Goal: Task Accomplishment & Management: Manage account settings

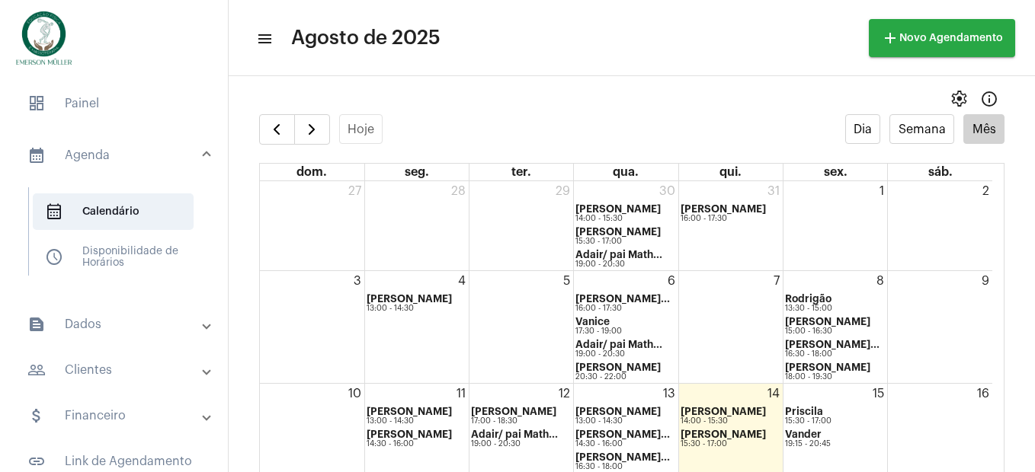
scroll to position [131, 0]
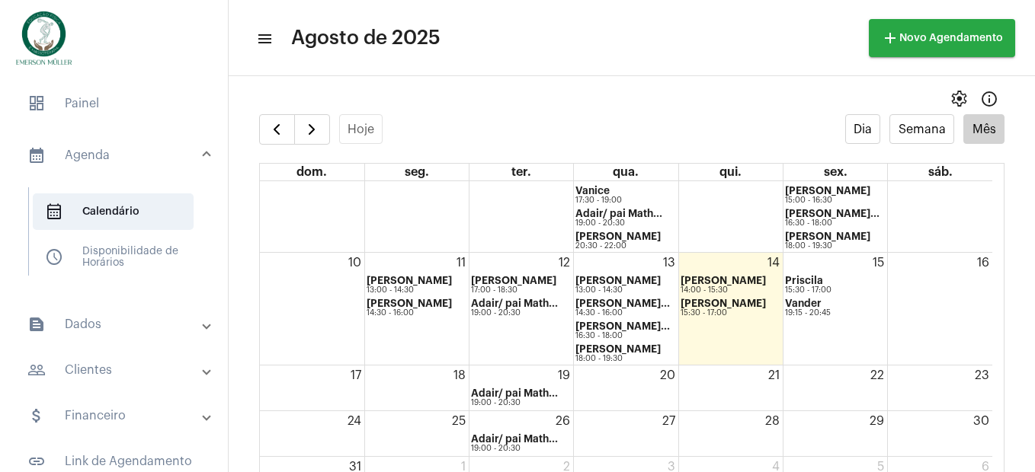
drag, startPoint x: 918, startPoint y: 147, endPoint x: 925, endPoint y: 99, distance: 48.6
click at [919, 152] on full-calendar "Hoje Dia Semana Mês dom. seg. ter. qua. qui. sex. sáb. 27 28 29 30 [PERSON_NAME…" at bounding box center [632, 308] width 806 height 389
click at [94, 157] on mat-panel-title "calendar_month_outlined Agenda" at bounding box center [115, 155] width 176 height 18
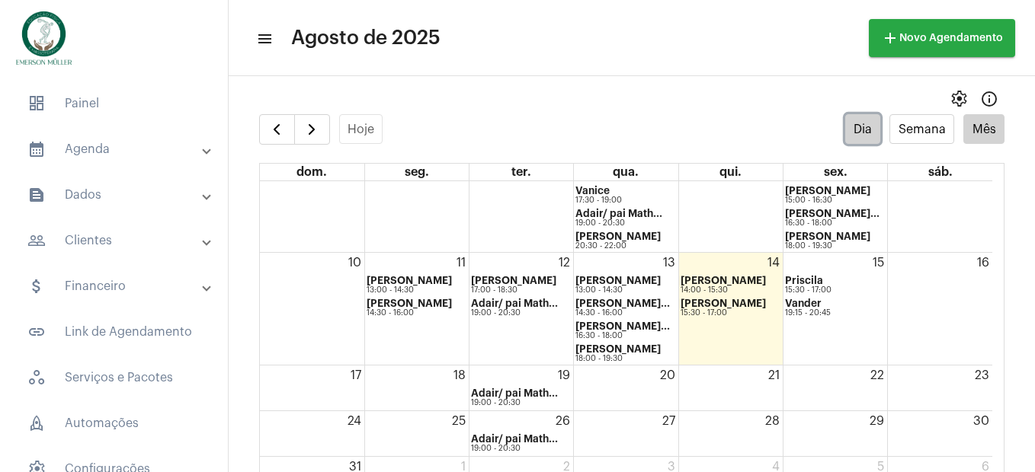
click at [849, 136] on button "Dia" at bounding box center [863, 129] width 36 height 30
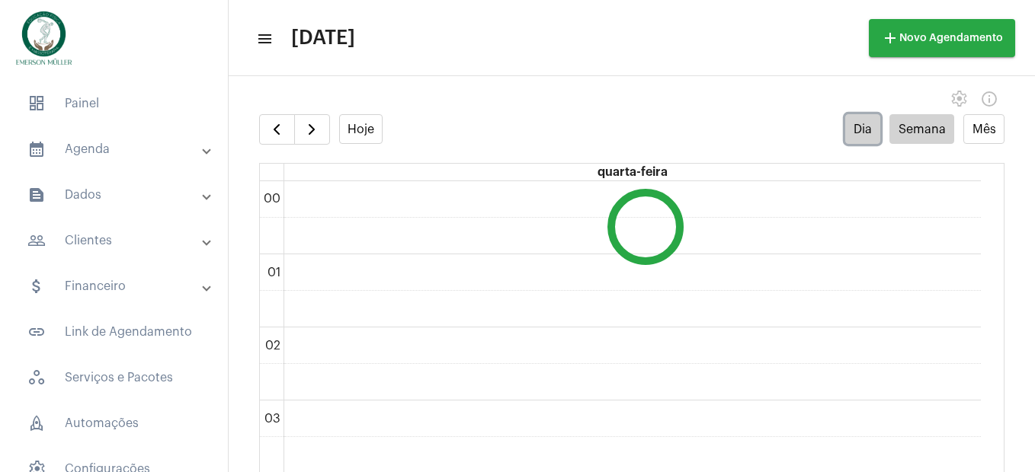
scroll to position [440, 0]
click at [976, 130] on button "Mês" at bounding box center [983, 129] width 41 height 30
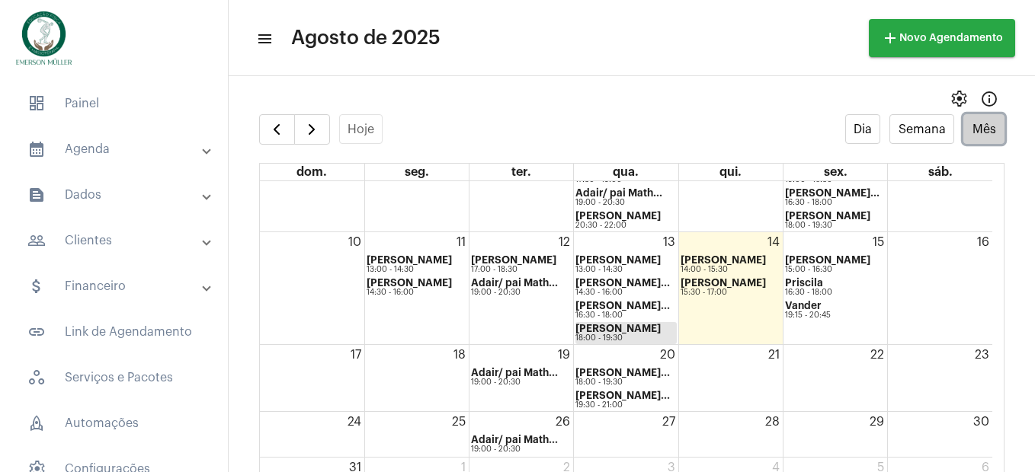
scroll to position [152, 0]
click at [319, 133] on span "button" at bounding box center [312, 129] width 18 height 18
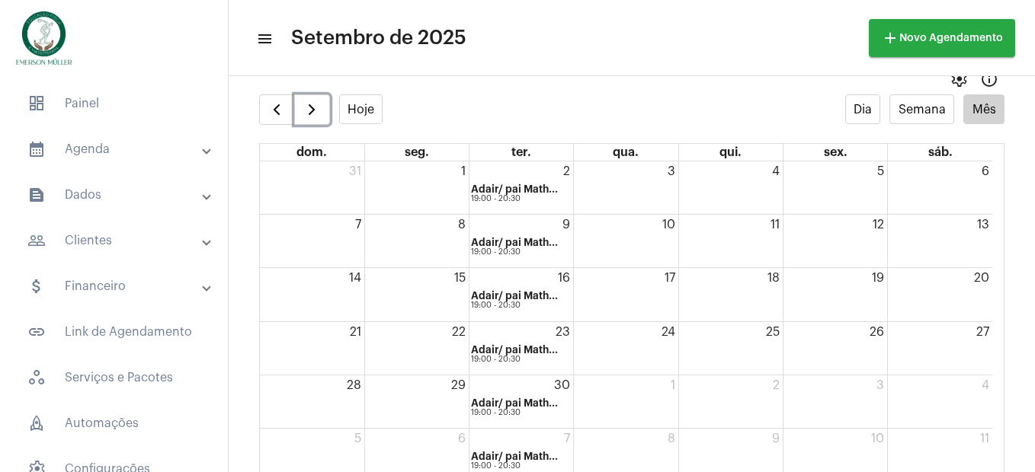
scroll to position [30, 0]
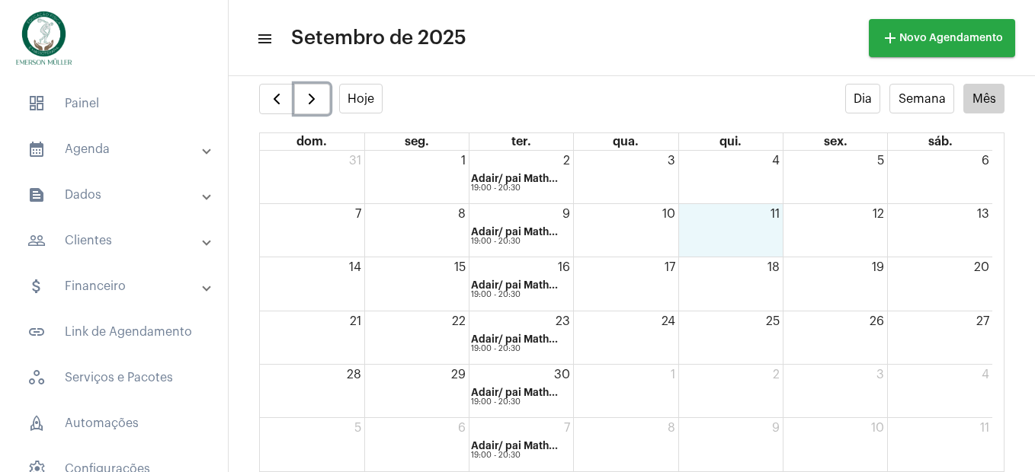
click at [728, 221] on div "11" at bounding box center [731, 230] width 104 height 53
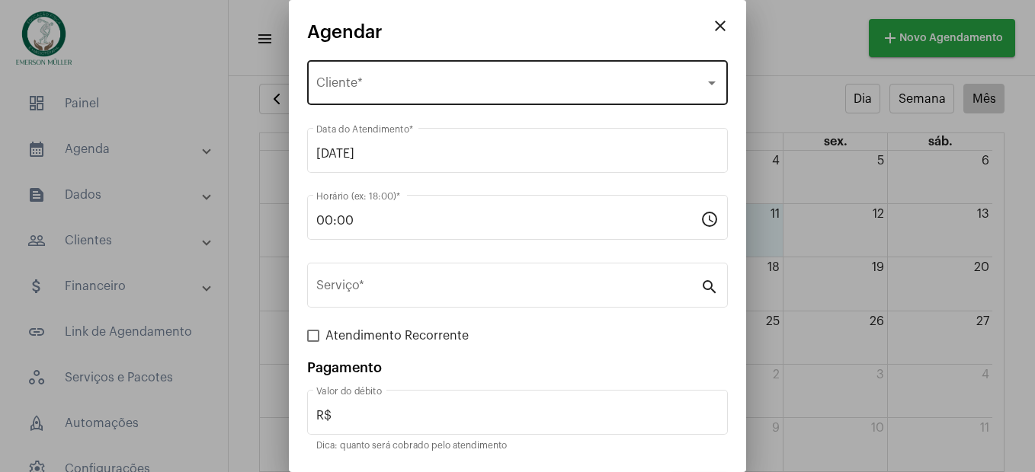
click at [350, 74] on div "Selecione o Cliente Cliente *" at bounding box center [517, 81] width 402 height 48
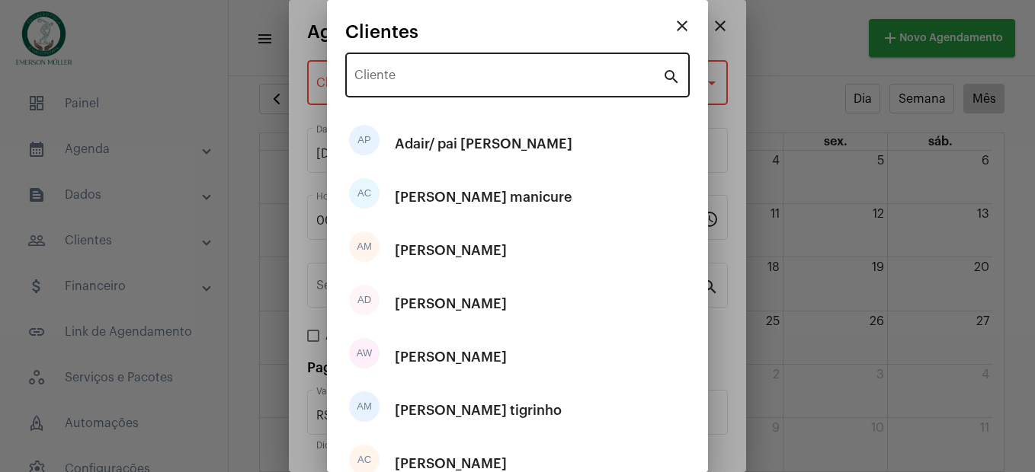
click at [385, 66] on div "Cliente" at bounding box center [508, 74] width 308 height 48
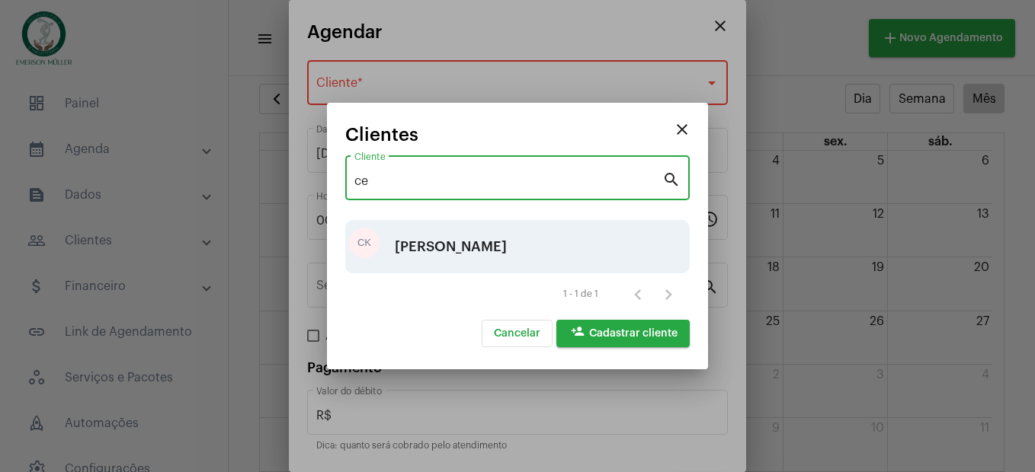
type input "ce"
drag, startPoint x: 456, startPoint y: 245, endPoint x: 443, endPoint y: 235, distance: 16.3
click at [456, 245] on div "[PERSON_NAME]" at bounding box center [451, 247] width 112 height 46
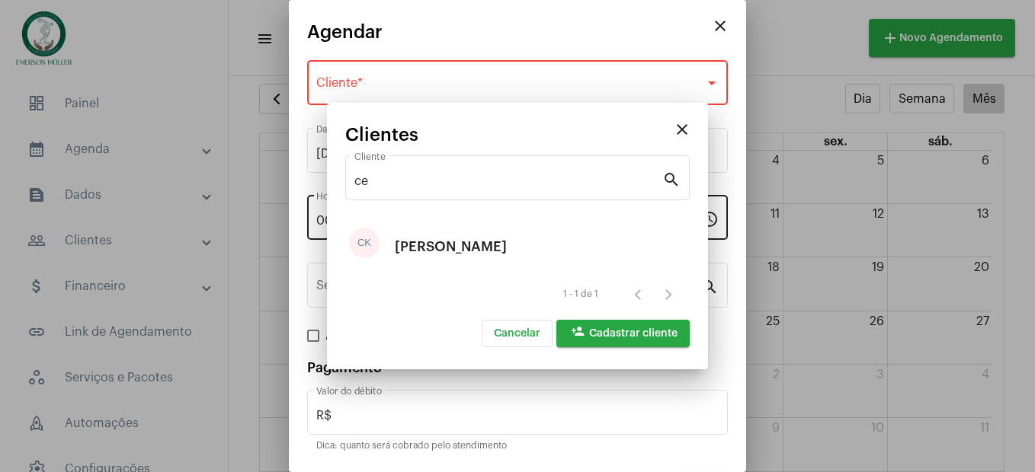
type input "R$ 100"
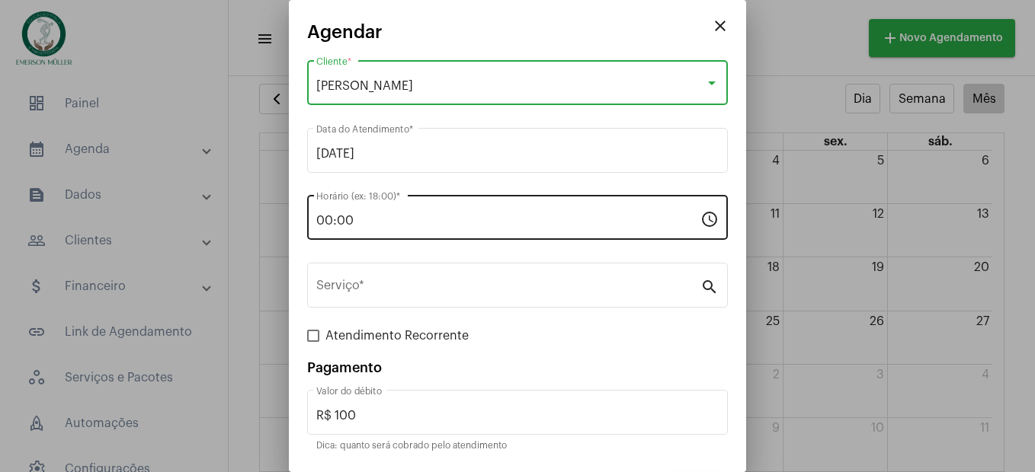
click at [354, 205] on div "00:00 Horário (ex: 18:00) *" at bounding box center [508, 216] width 384 height 48
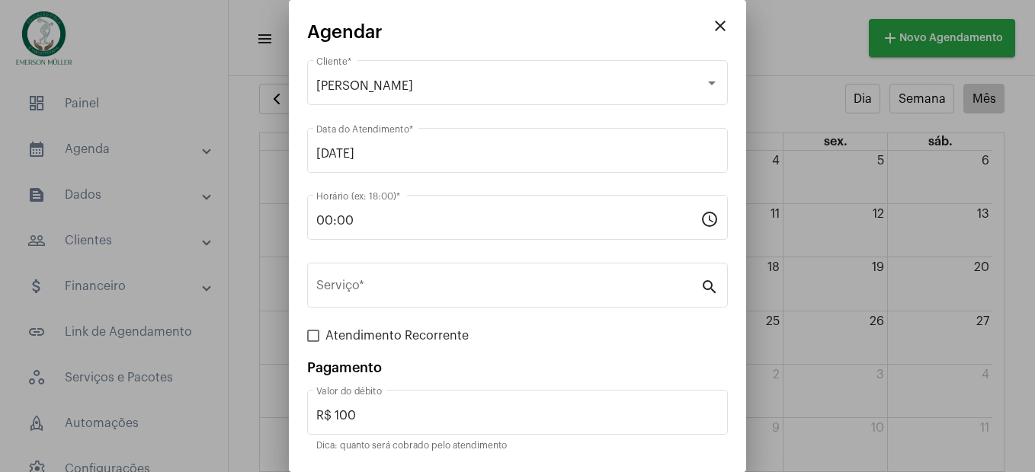
drag, startPoint x: 354, startPoint y: 205, endPoint x: 299, endPoint y: 219, distance: 57.3
click at [299, 219] on mat-dialog-container "close Agendar [PERSON_NAME] Cliente * [DATE] Data do Atendimento * 00:00 Horári…" at bounding box center [517, 236] width 457 height 472
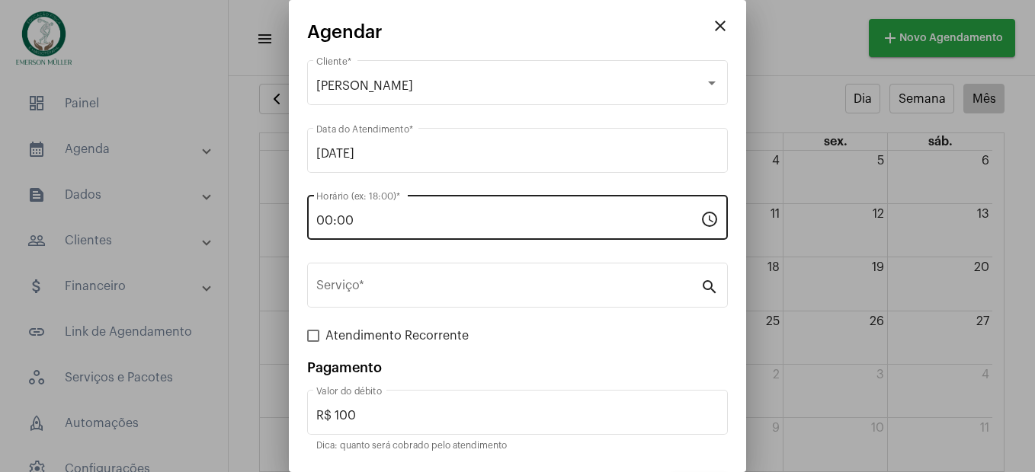
drag, startPoint x: 299, startPoint y: 219, endPoint x: 391, endPoint y: 216, distance: 92.2
click at [391, 216] on input "00:00" at bounding box center [508, 221] width 384 height 14
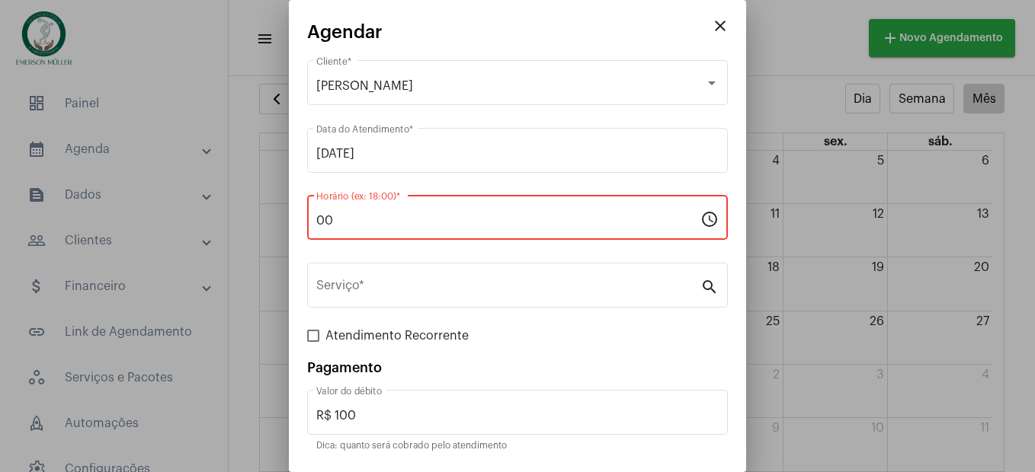
type input "0"
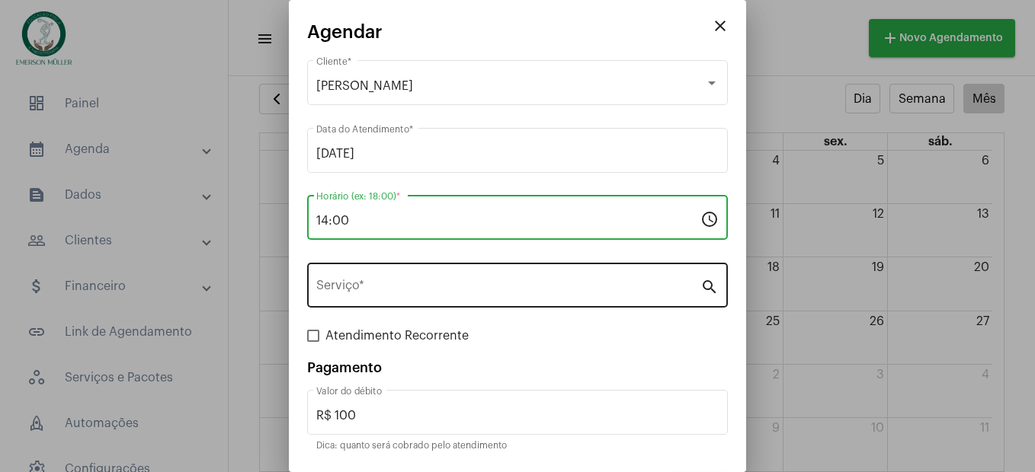
type input "14:00"
click at [351, 284] on input "Serviço *" at bounding box center [508, 289] width 384 height 14
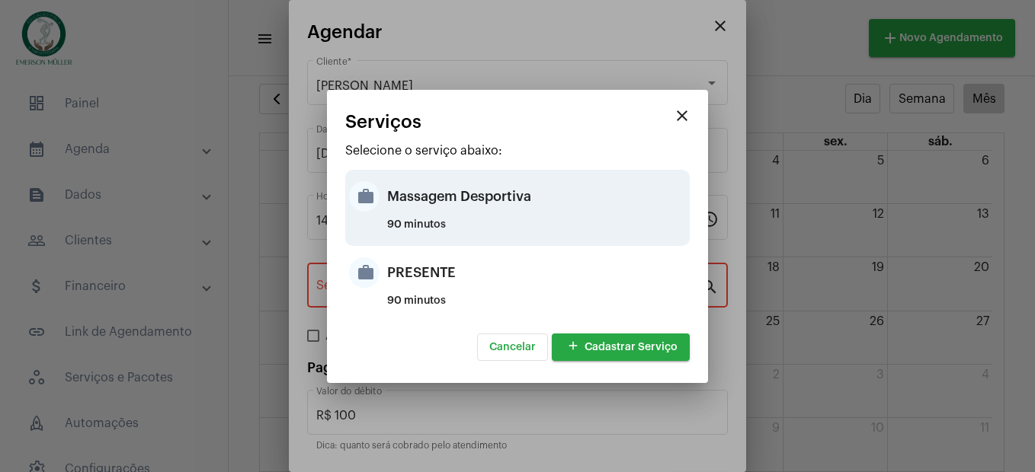
click at [421, 216] on div "Massagem Desportiva" at bounding box center [536, 197] width 299 height 46
type input "Massagem Desportiva"
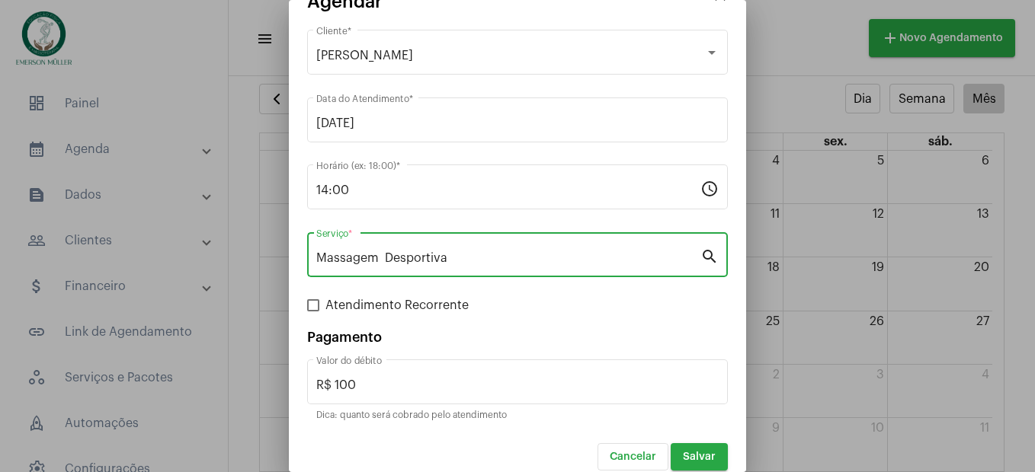
scroll to position [47, 0]
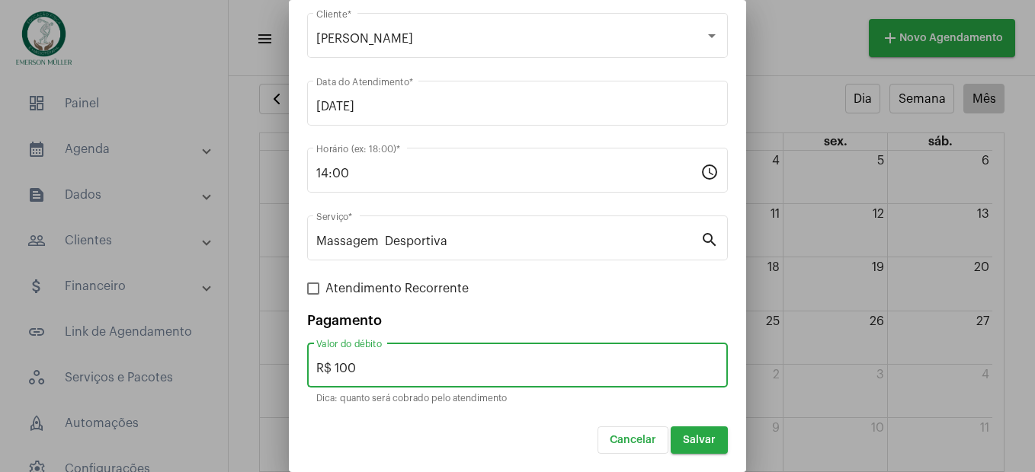
drag, startPoint x: 401, startPoint y: 374, endPoint x: 229, endPoint y: 373, distance: 172.2
click at [229, 373] on div "close Agendar [PERSON_NAME] Cliente * [DATE] Data do Atendimento * 14:00 Horári…" at bounding box center [517, 236] width 1035 height 472
type input "R$ 120"
click at [684, 443] on span "Salvar" at bounding box center [699, 440] width 33 height 11
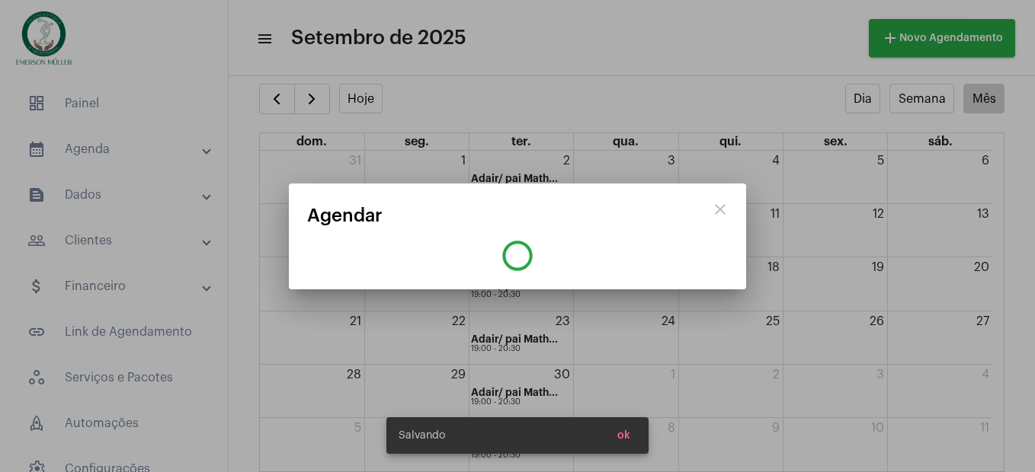
scroll to position [0, 0]
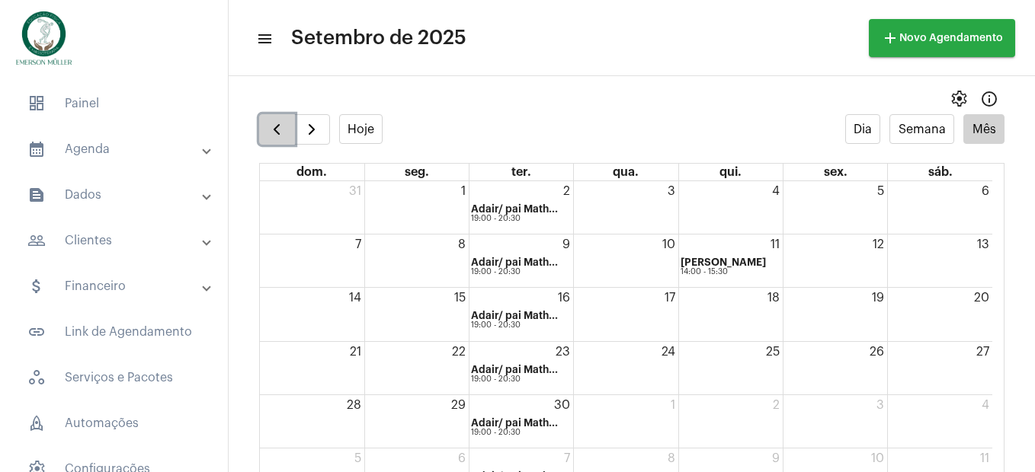
click at [273, 135] on span "button" at bounding box center [276, 129] width 18 height 18
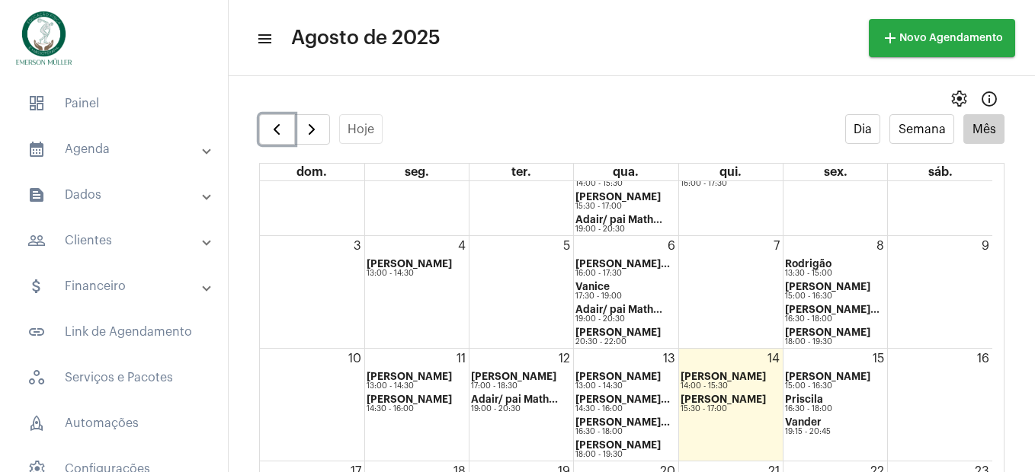
scroll to position [101, 0]
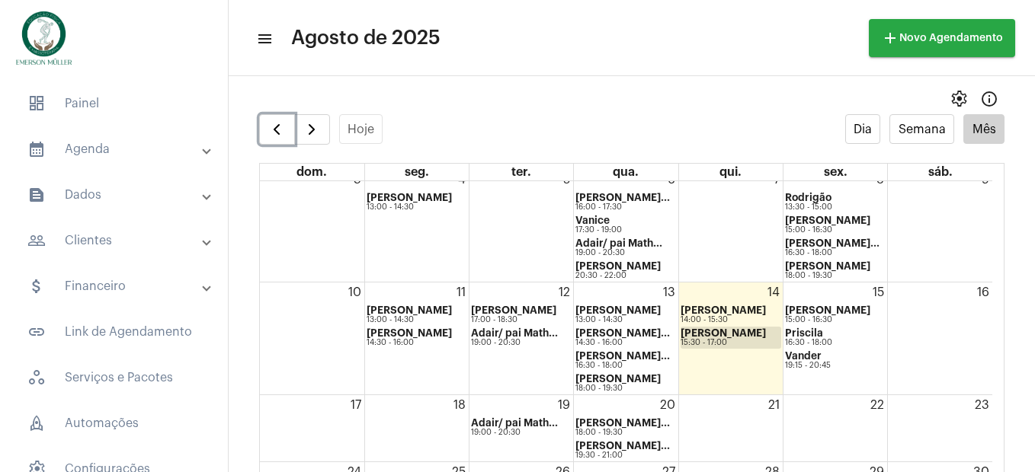
click at [716, 336] on strong "[PERSON_NAME]" at bounding box center [723, 333] width 85 height 10
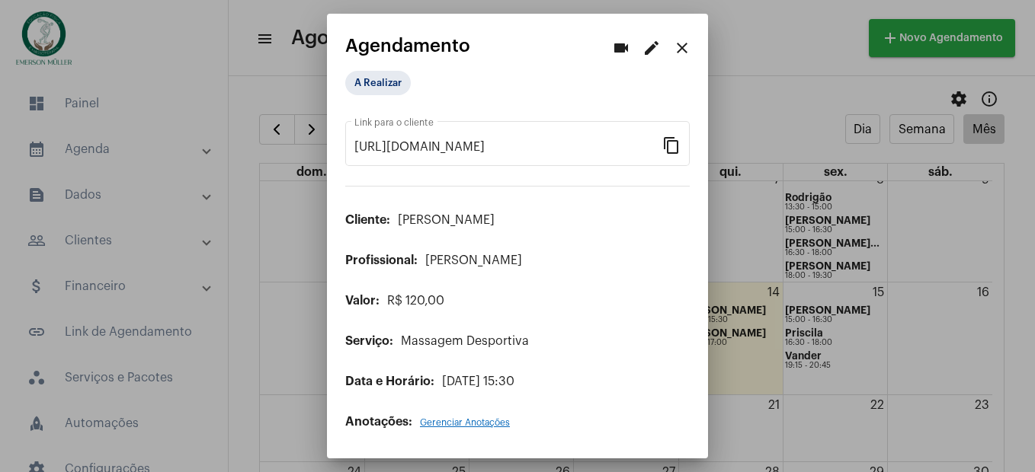
drag, startPoint x: 679, startPoint y: 50, endPoint x: 689, endPoint y: 60, distance: 14.6
click at [682, 49] on mat-icon "close" at bounding box center [682, 48] width 18 height 18
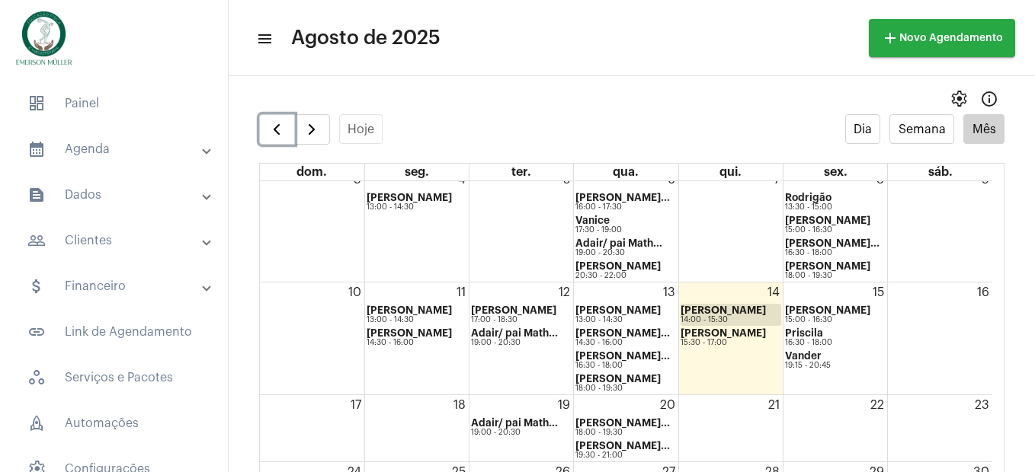
click at [713, 317] on div "14:00 - 15:30" at bounding box center [723, 320] width 85 height 8
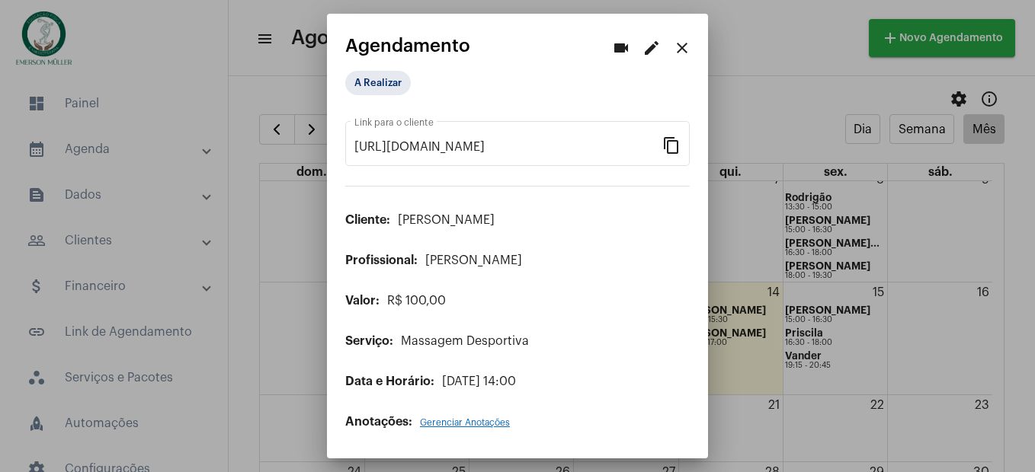
click at [436, 297] on span "R$ 100,00" at bounding box center [416, 301] width 59 height 12
click at [642, 46] on button "edit" at bounding box center [651, 47] width 30 height 30
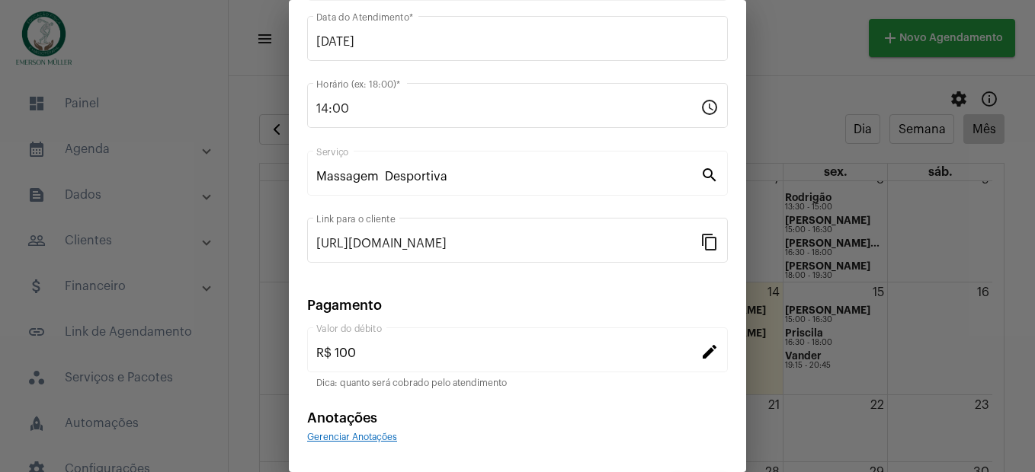
scroll to position [152, 0]
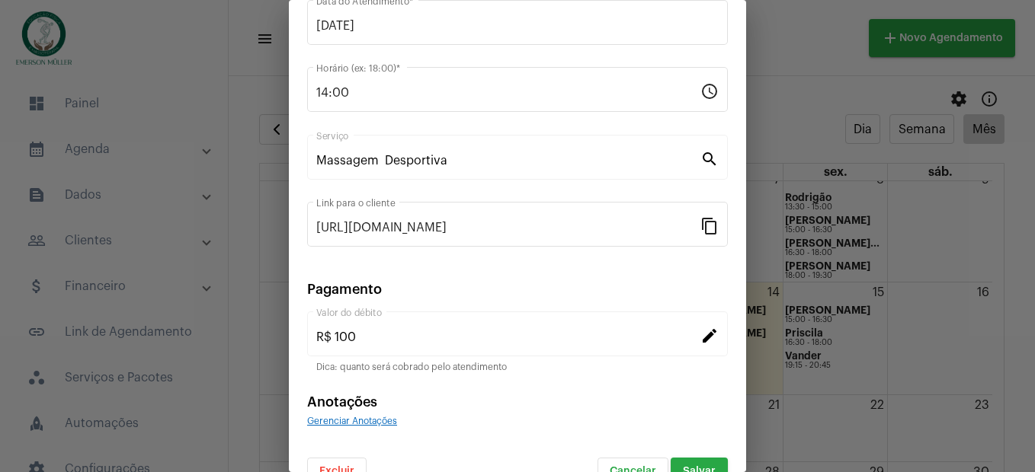
click at [700, 331] on mat-icon "edit" at bounding box center [709, 335] width 18 height 18
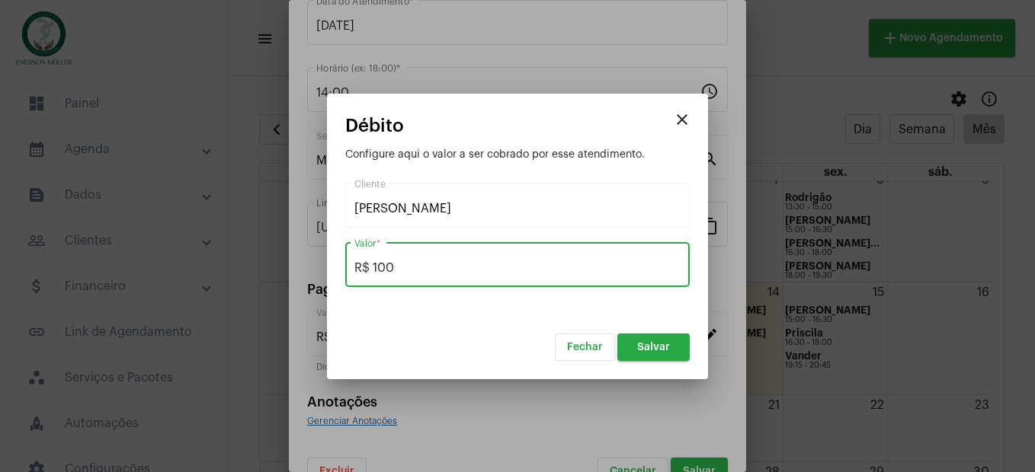
drag, startPoint x: 418, startPoint y: 271, endPoint x: 373, endPoint y: 271, distance: 44.2
click at [373, 271] on input "R$ 100" at bounding box center [517, 268] width 326 height 14
type input "R$ 120"
click at [658, 344] on span "Salvar" at bounding box center [653, 347] width 33 height 11
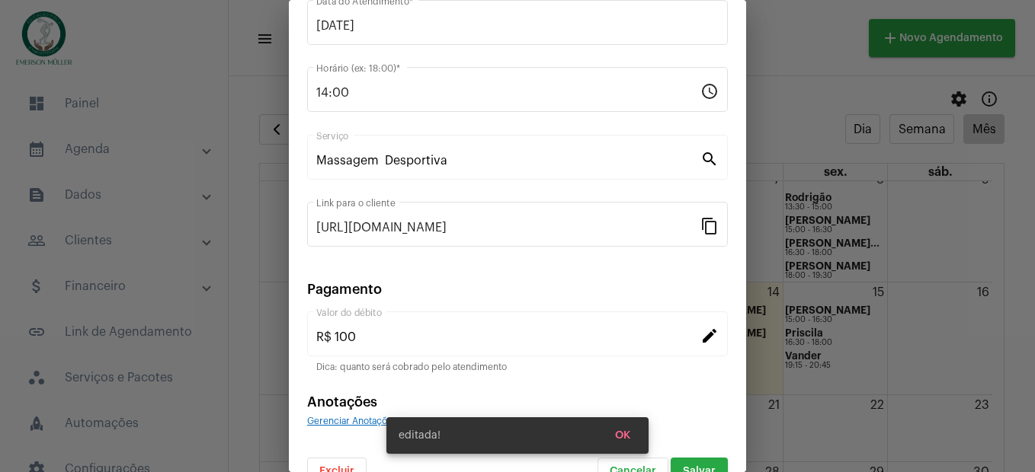
type input "R$ 120"
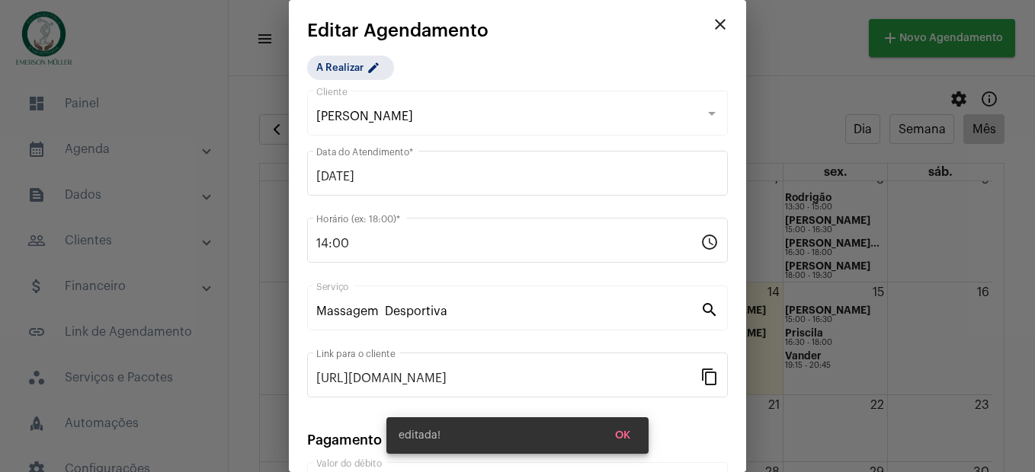
scroll to position [0, 0]
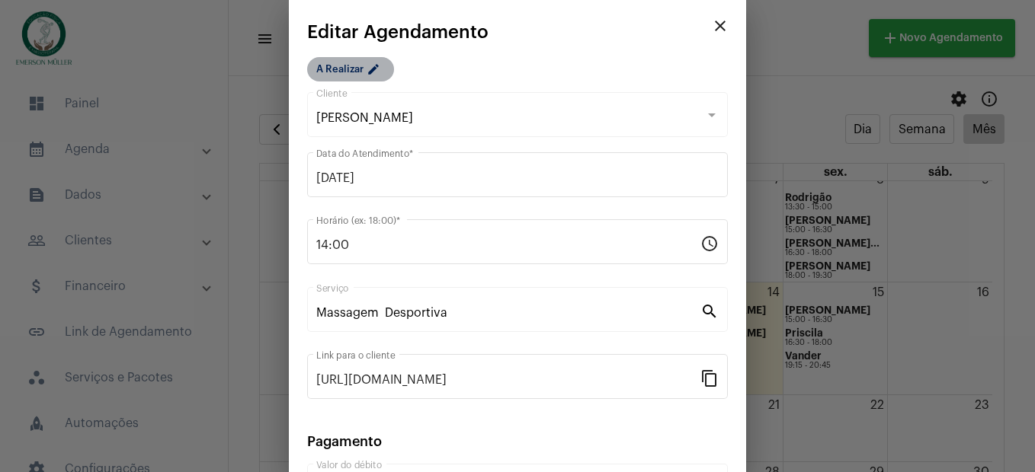
click at [357, 72] on mat-chip "A Realizar edit" at bounding box center [350, 69] width 87 height 24
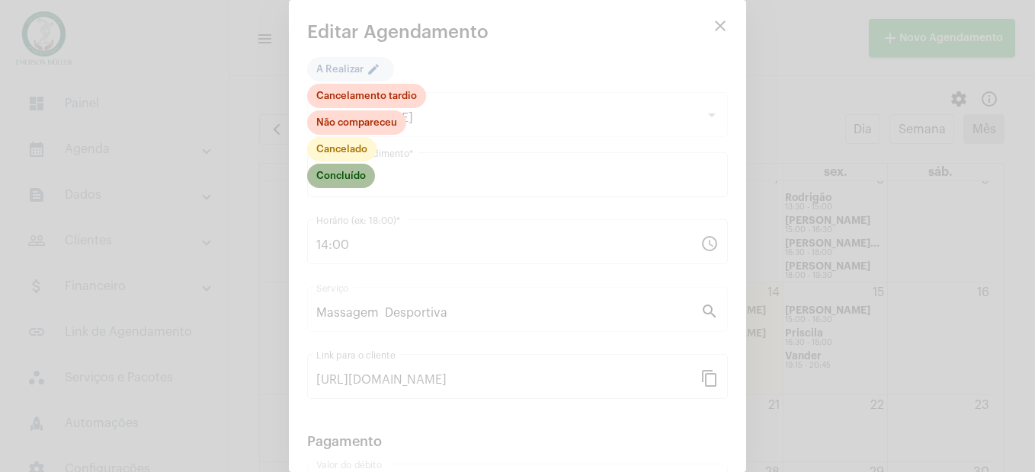
click at [324, 179] on mat-chip "Concluído" at bounding box center [341, 176] width 68 height 24
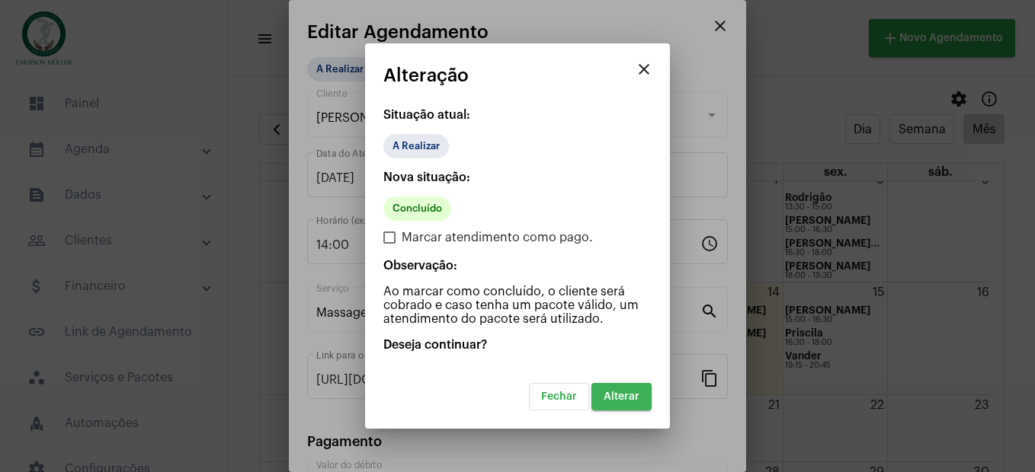
click at [621, 399] on span "Alterar" at bounding box center [622, 397] width 36 height 11
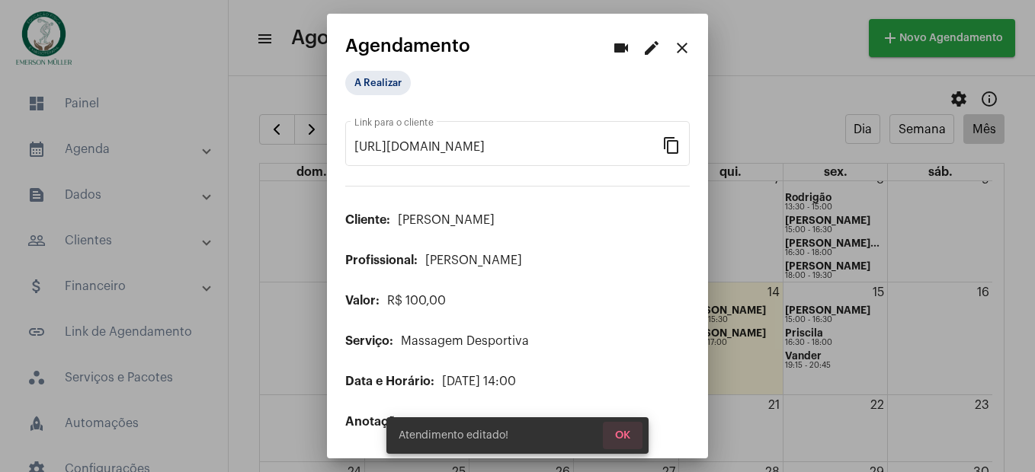
click at [610, 439] on button "OK" at bounding box center [623, 435] width 40 height 27
click at [629, 434] on span "OK" at bounding box center [622, 436] width 15 height 11
click at [682, 50] on mat-icon "close" at bounding box center [682, 48] width 18 height 18
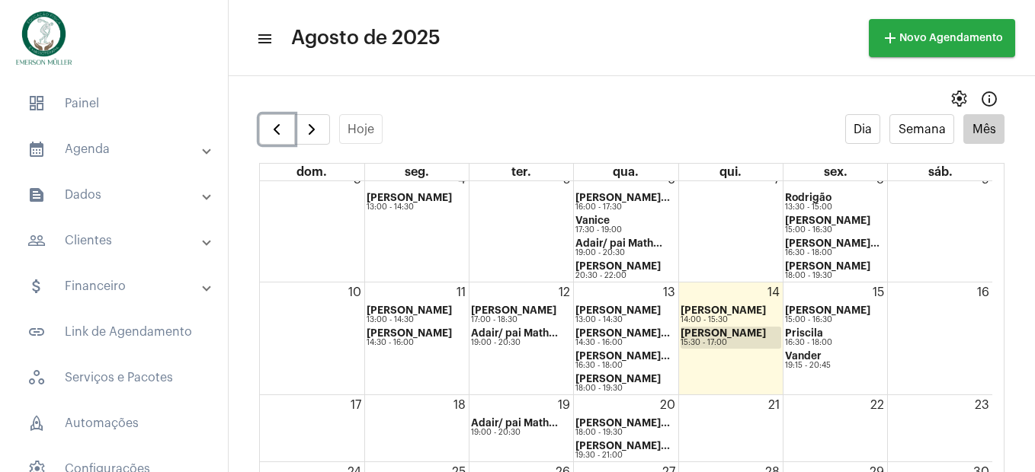
click at [706, 335] on strong "[PERSON_NAME]" at bounding box center [723, 333] width 85 height 10
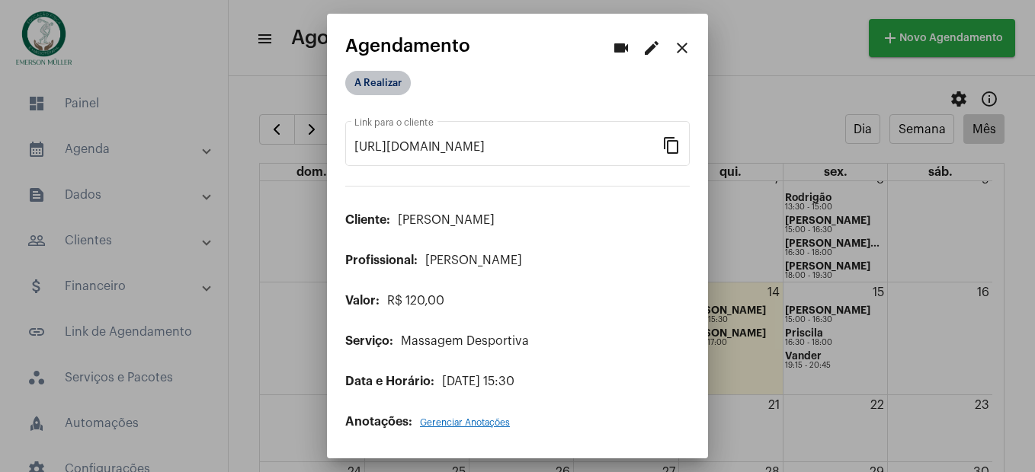
click at [377, 78] on mat-chip "A Realizar" at bounding box center [378, 83] width 66 height 24
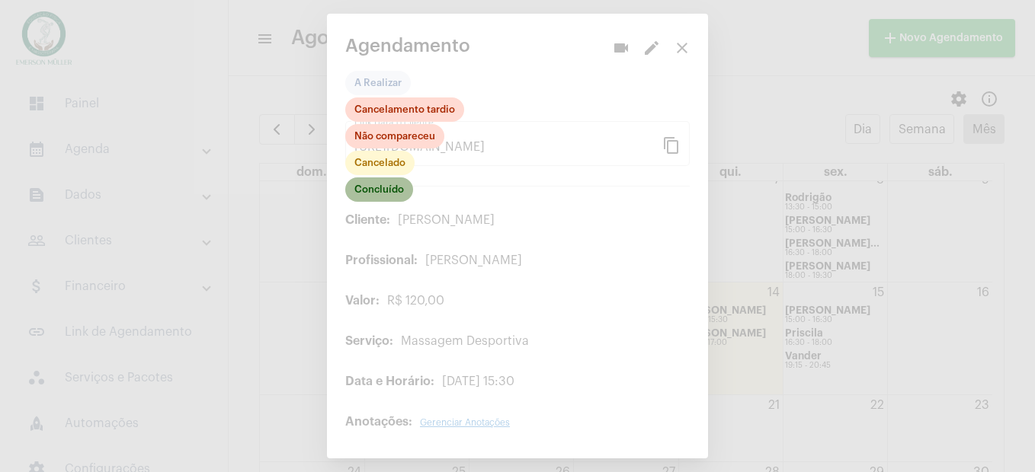
click at [386, 190] on mat-chip "Concluído" at bounding box center [379, 190] width 68 height 24
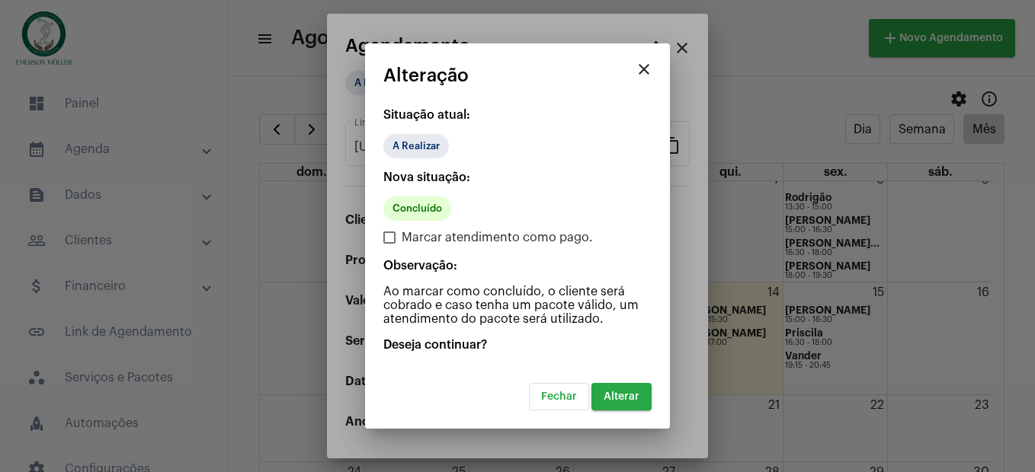
click at [636, 413] on mat-dialog-container "close Alteração Situação atual: A Realizar Nova situação: Concluído Marcar aten…" at bounding box center [517, 236] width 305 height 386
click at [632, 395] on span "Alterar" at bounding box center [622, 397] width 36 height 11
